Goal: Use online tool/utility: Utilize a website feature to perform a specific function

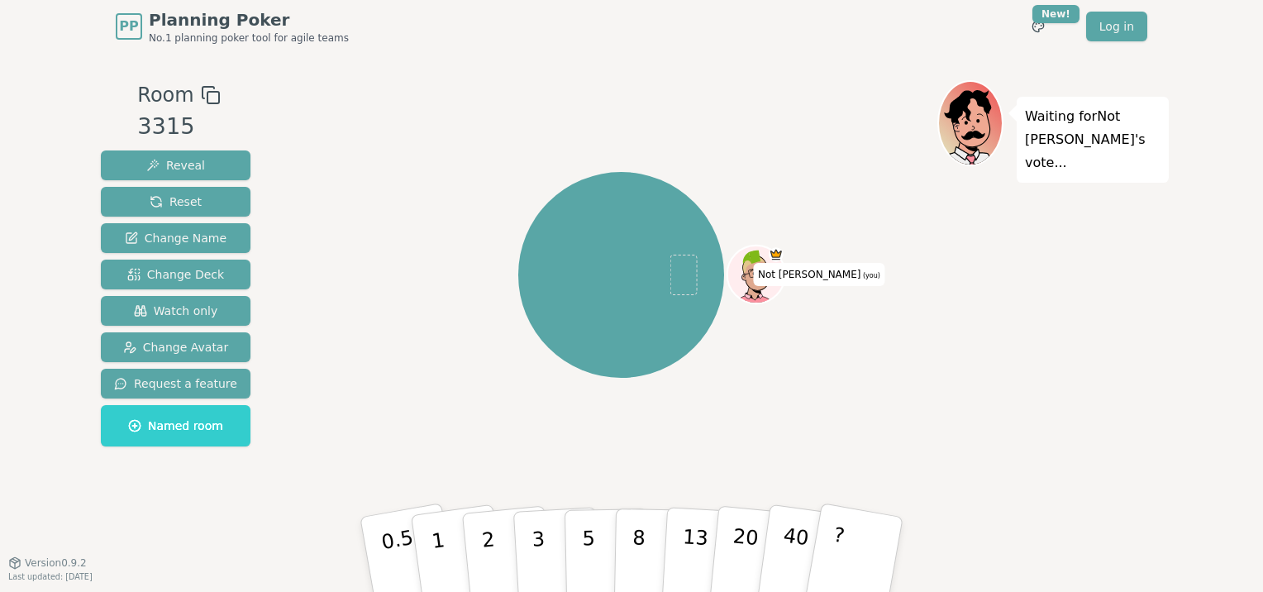
click at [202, 93] on icon at bounding box center [211, 95] width 20 height 20
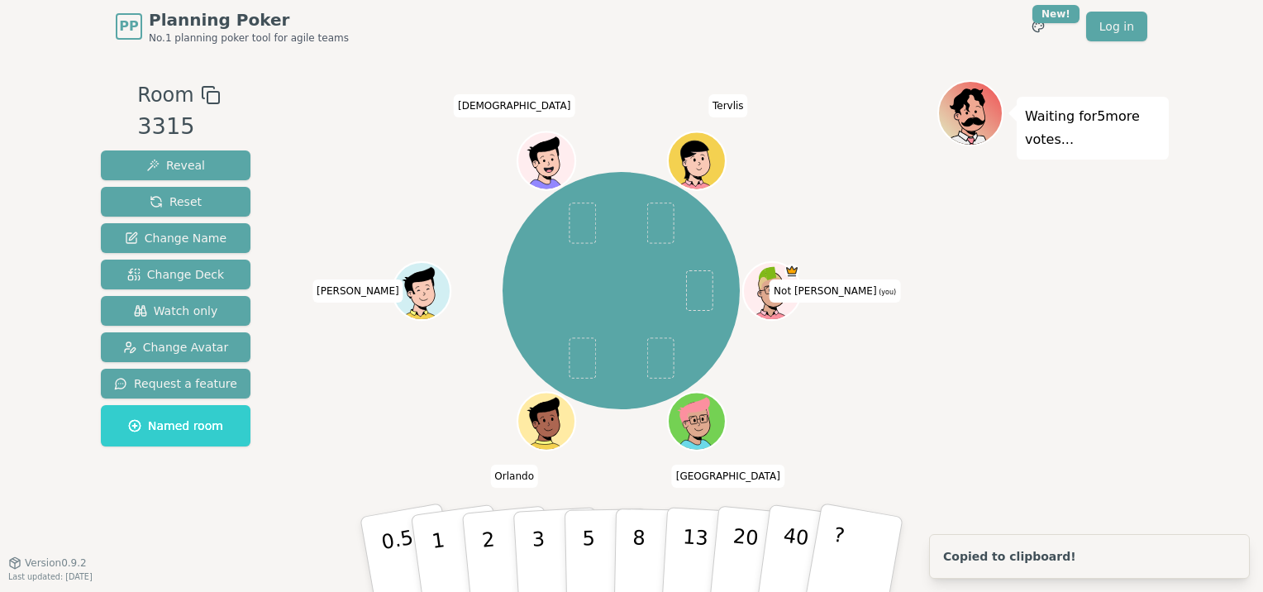
click at [1018, 302] on div "Waiting for 5 more votes..." at bounding box center [1052, 307] width 231 height 454
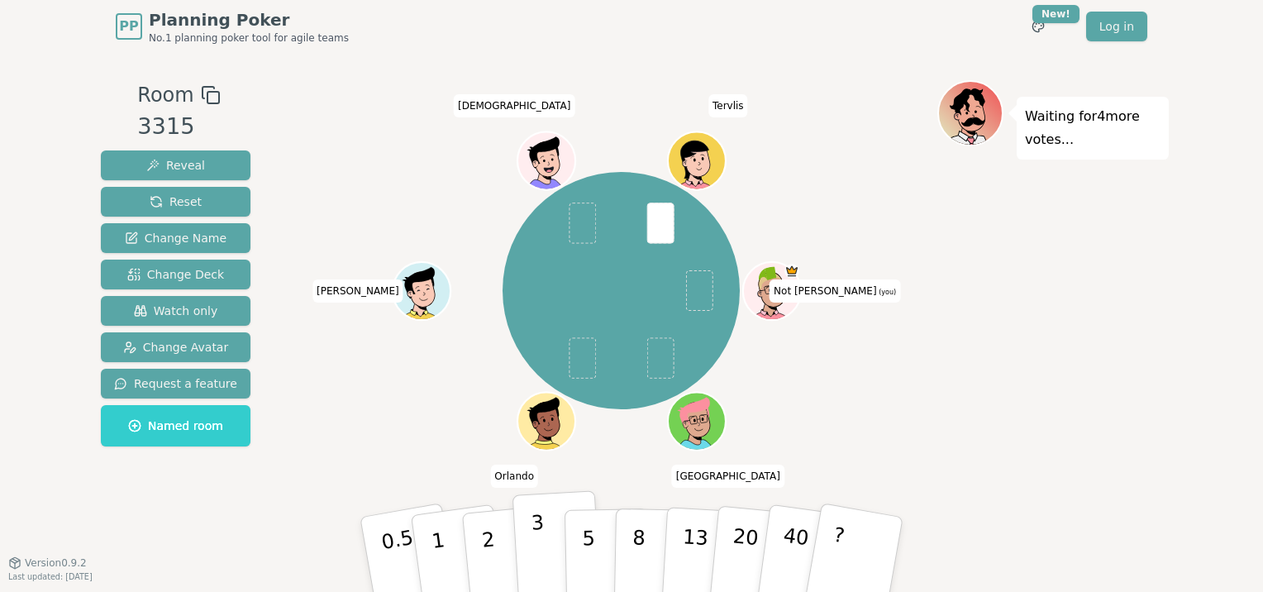
click at [542, 559] on p "3" at bounding box center [540, 556] width 18 height 90
